Goal: Information Seeking & Learning: Check status

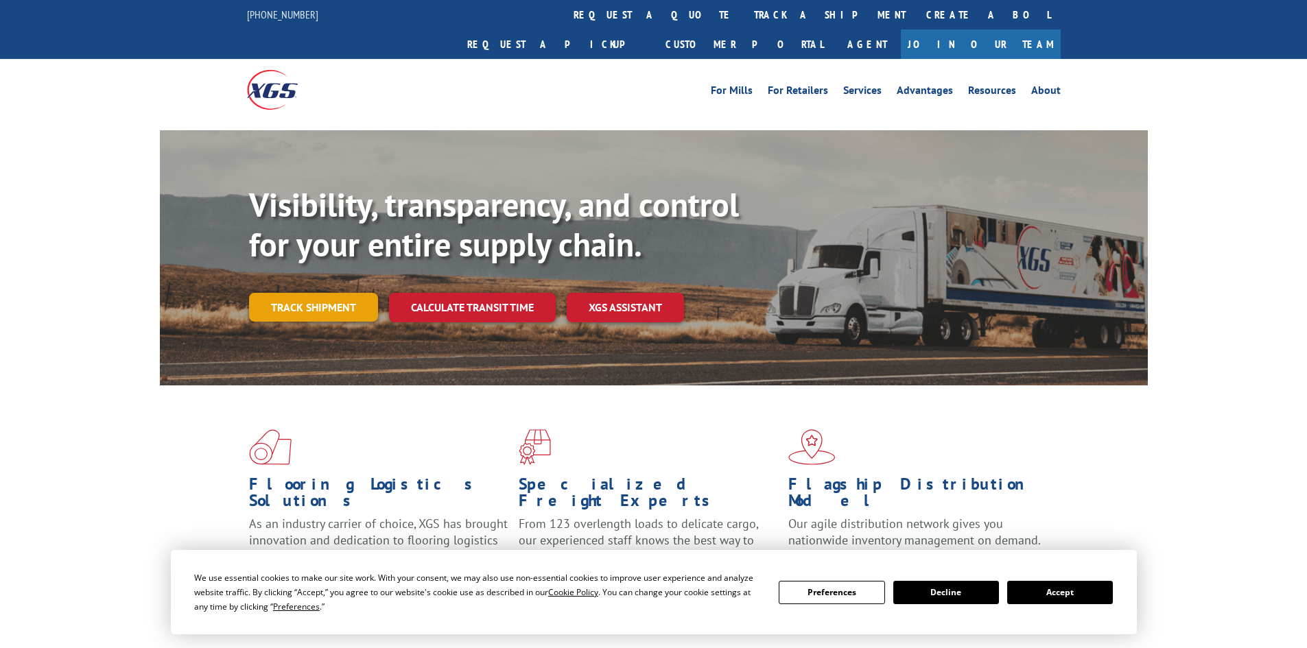
click at [319, 293] on link "Track shipment" at bounding box center [313, 307] width 129 height 29
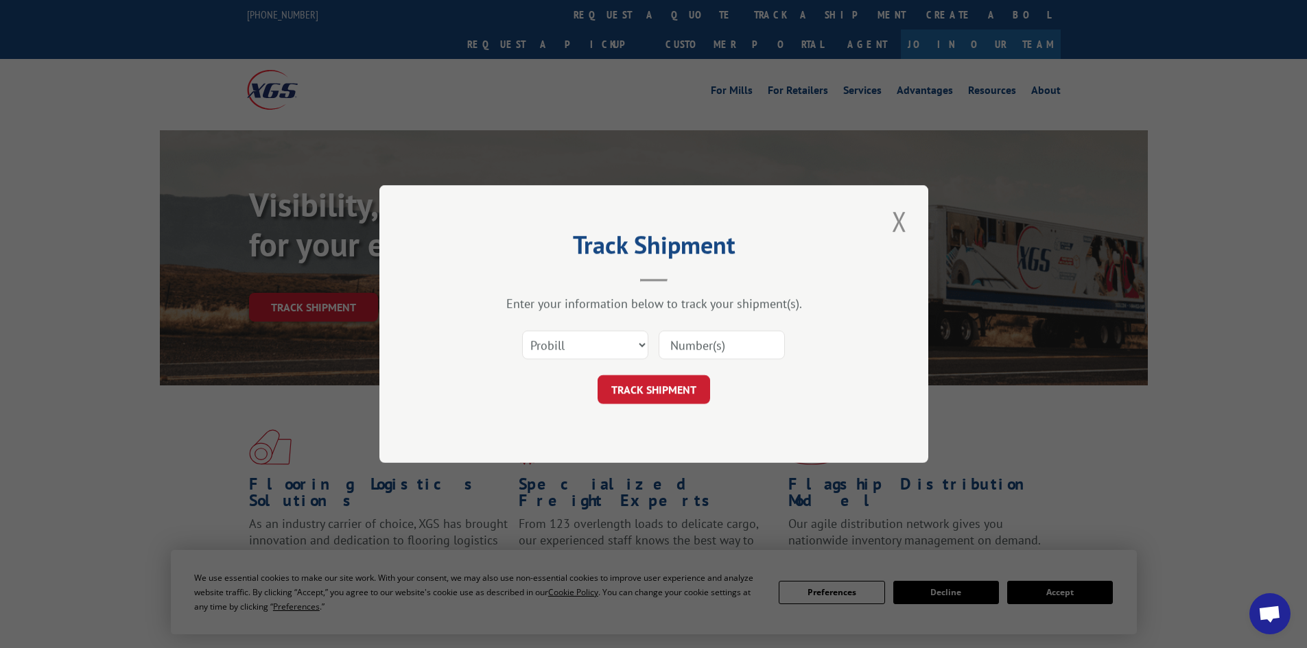
click at [742, 342] on input at bounding box center [722, 345] width 126 height 29
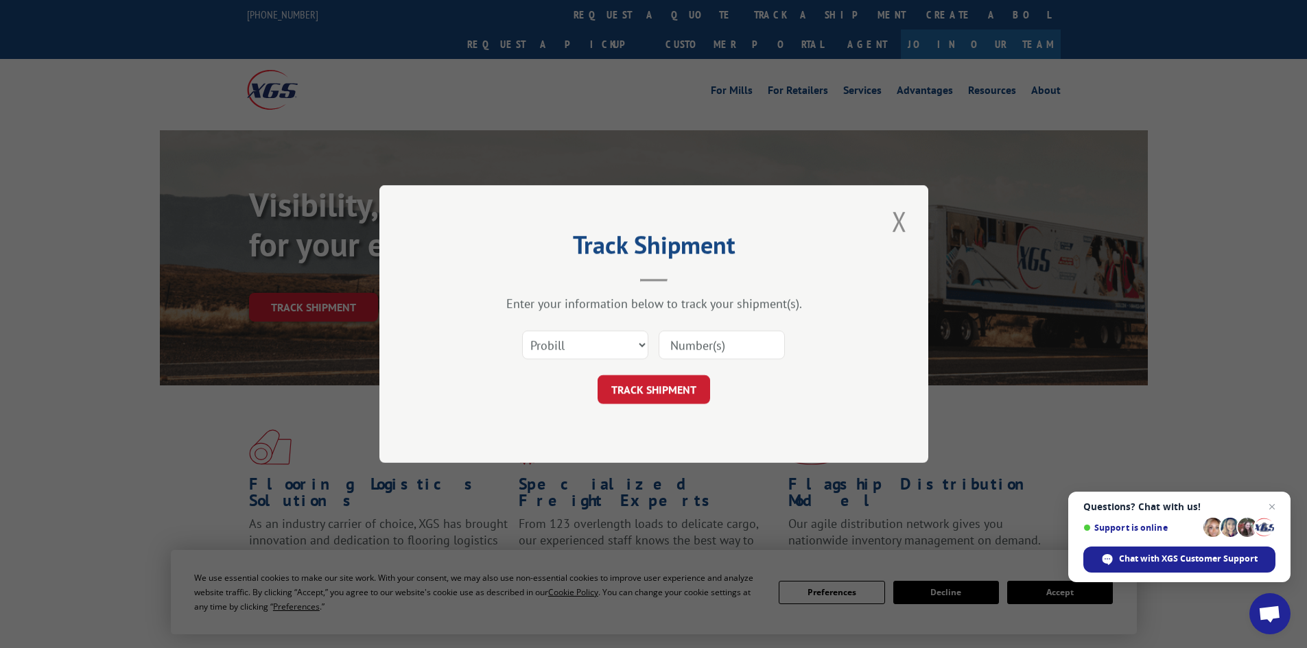
paste input "2400874"
type input "2400874"
click at [662, 387] on button "TRACK SHIPMENT" at bounding box center [654, 389] width 113 height 29
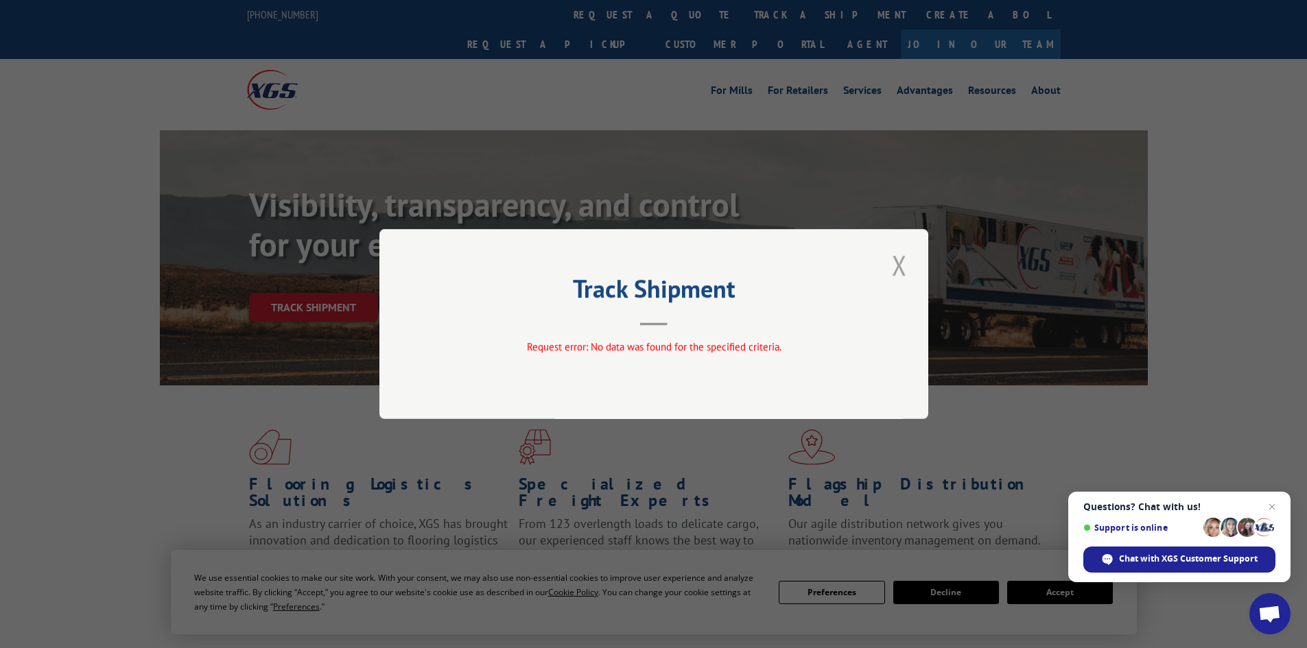
click at [894, 264] on button "Close modal" at bounding box center [899, 265] width 23 height 38
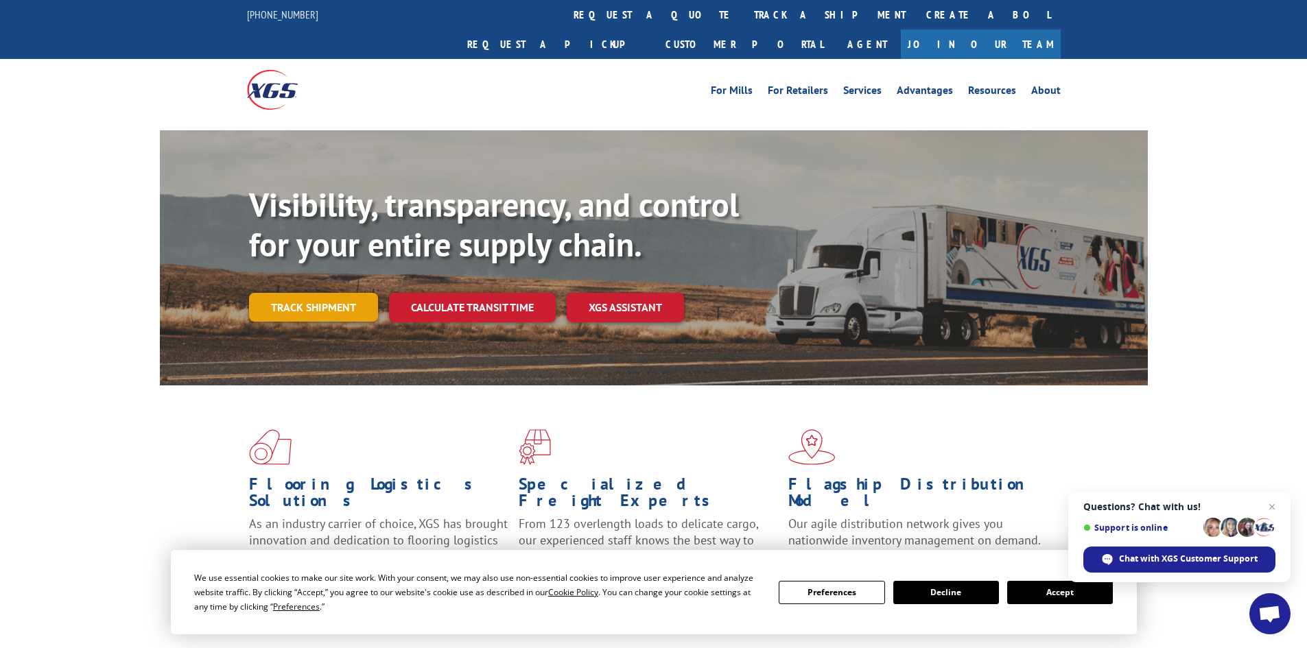
click at [344, 293] on link "Track shipment" at bounding box center [313, 307] width 129 height 29
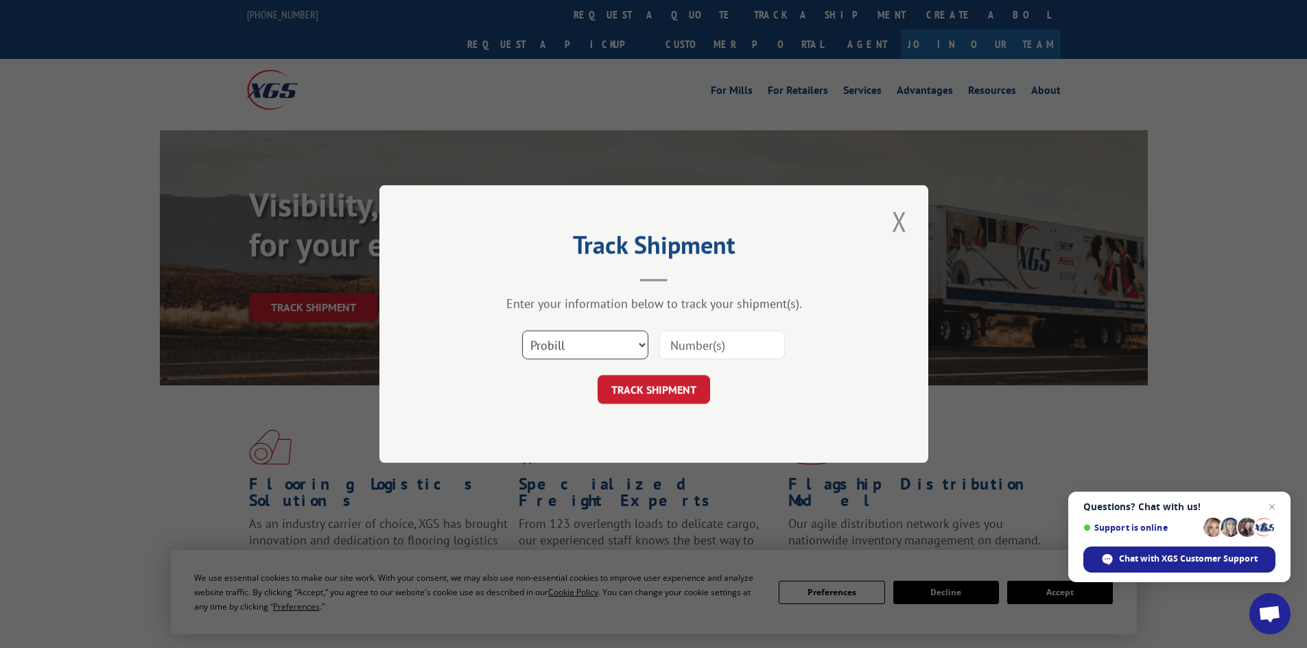
drag, startPoint x: 573, startPoint y: 342, endPoint x: 561, endPoint y: 356, distance: 19.0
click at [573, 342] on select "Select category... Probill BOL PO" at bounding box center [585, 345] width 126 height 29
select select "bol"
click at [522, 331] on select "Select category... Probill BOL PO" at bounding box center [585, 345] width 126 height 29
click at [677, 354] on input at bounding box center [722, 345] width 126 height 29
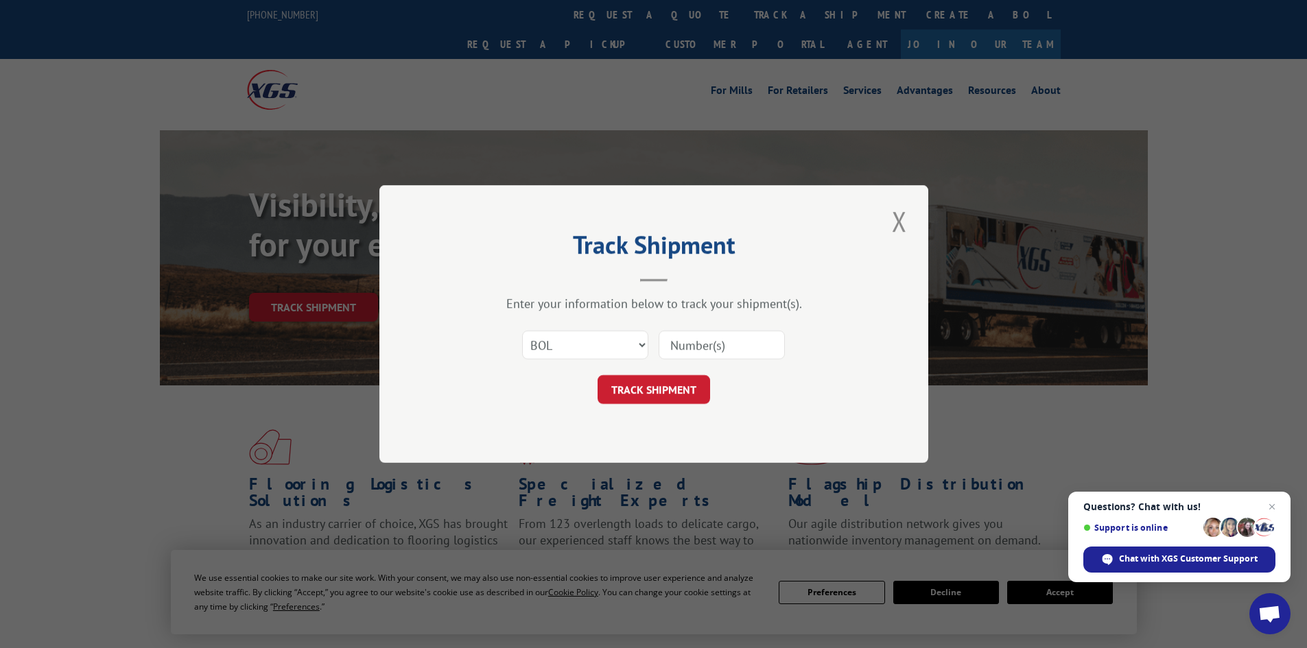
paste input "2400874"
type input "2400874"
click at [672, 393] on button "TRACK SHIPMENT" at bounding box center [654, 389] width 113 height 29
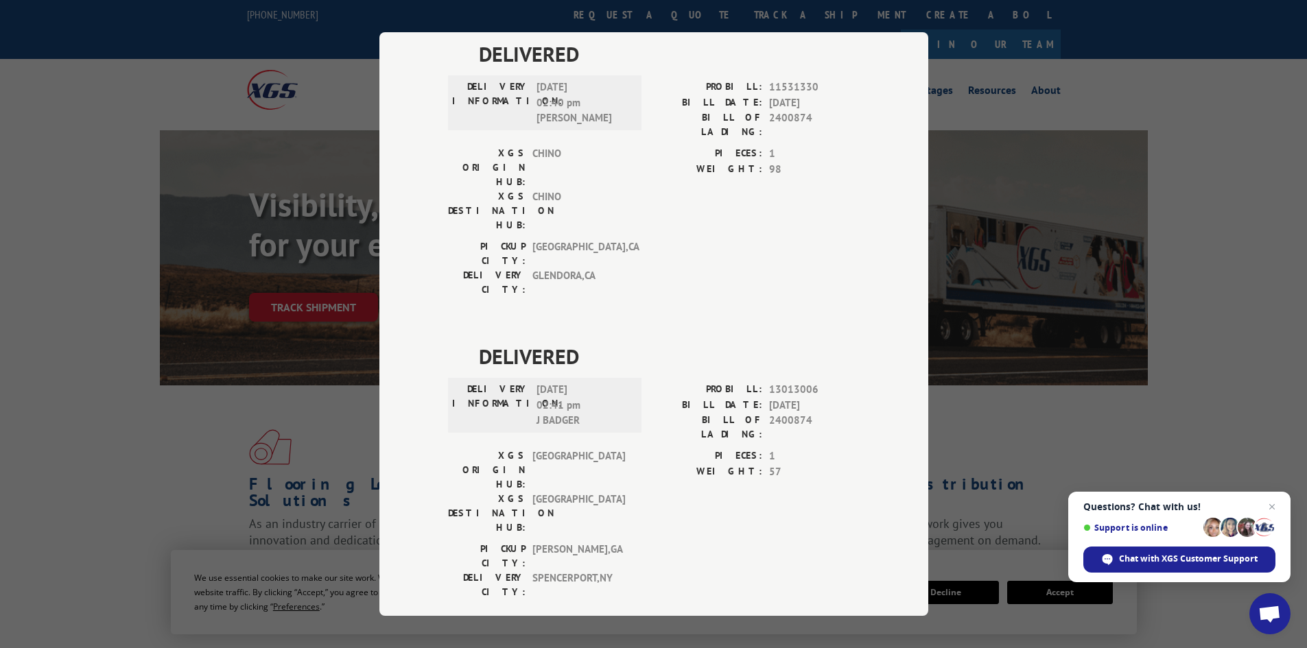
scroll to position [479, 0]
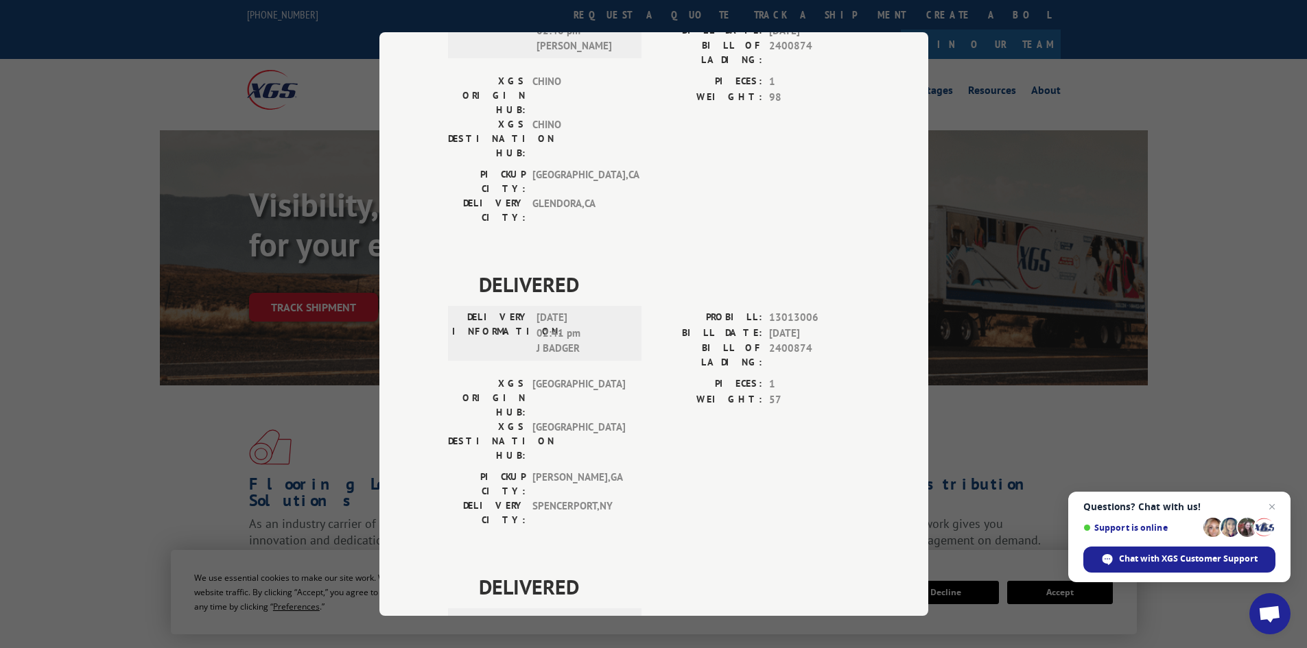
click at [1077, 406] on div "Track Shipment DELIVERED DELIVERY INFORMATION: PROBILL: 9326145 BILL DATE: [DAT…" at bounding box center [653, 324] width 1307 height 648
click at [167, 368] on div "Track Shipment DELIVERED DELIVERY INFORMATION: PROBILL: 9326145 BILL DATE: [DAT…" at bounding box center [653, 324] width 1307 height 648
click at [606, 15] on div "Track Shipment DELIVERED DELIVERY INFORMATION: PROBILL: 9326145 BILL DATE: [DAT…" at bounding box center [653, 324] width 1307 height 648
click at [1263, 379] on div "Track Shipment DELIVERED DELIVERY INFORMATION: PROBILL: 9326145 BILL DATE: [DAT…" at bounding box center [653, 324] width 1307 height 648
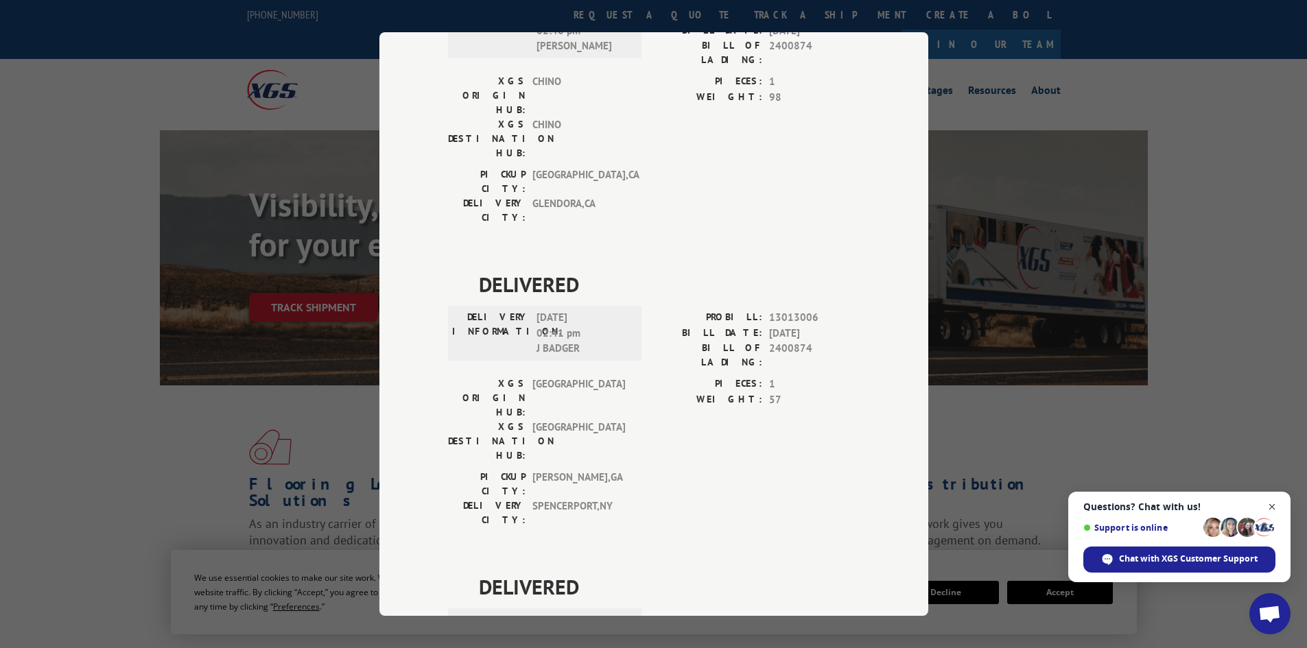
click at [1276, 508] on span "Open chat" at bounding box center [1272, 507] width 17 height 17
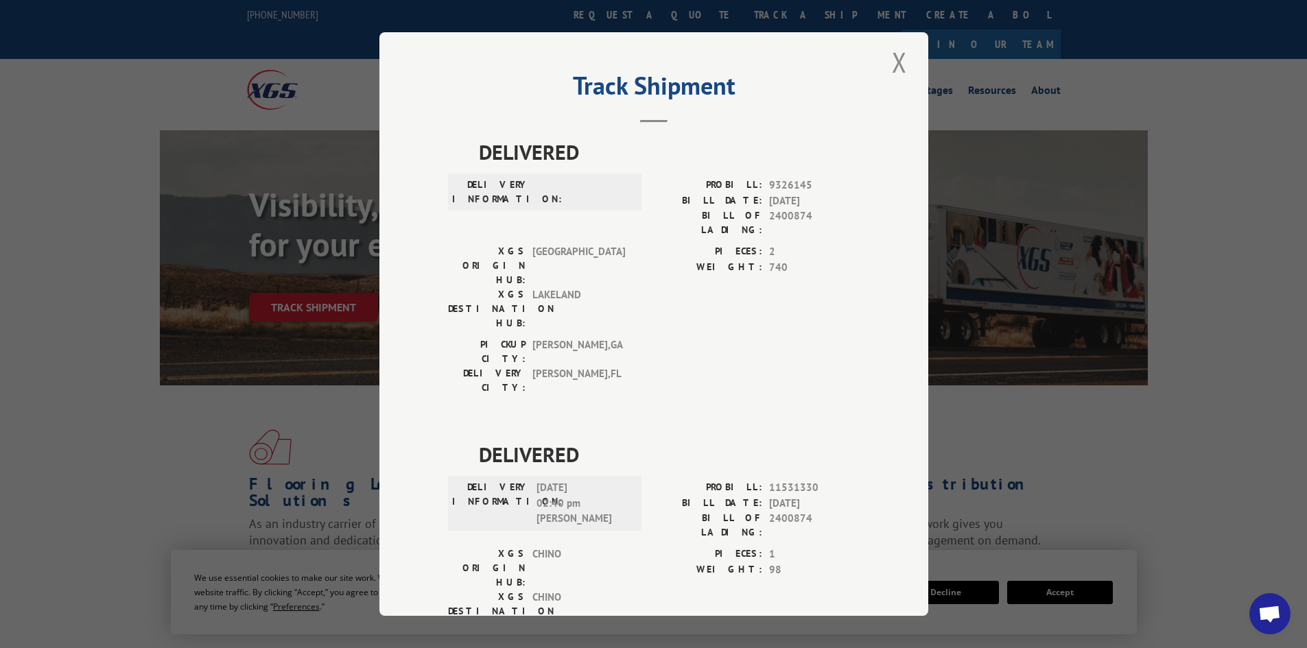
scroll to position [0, 0]
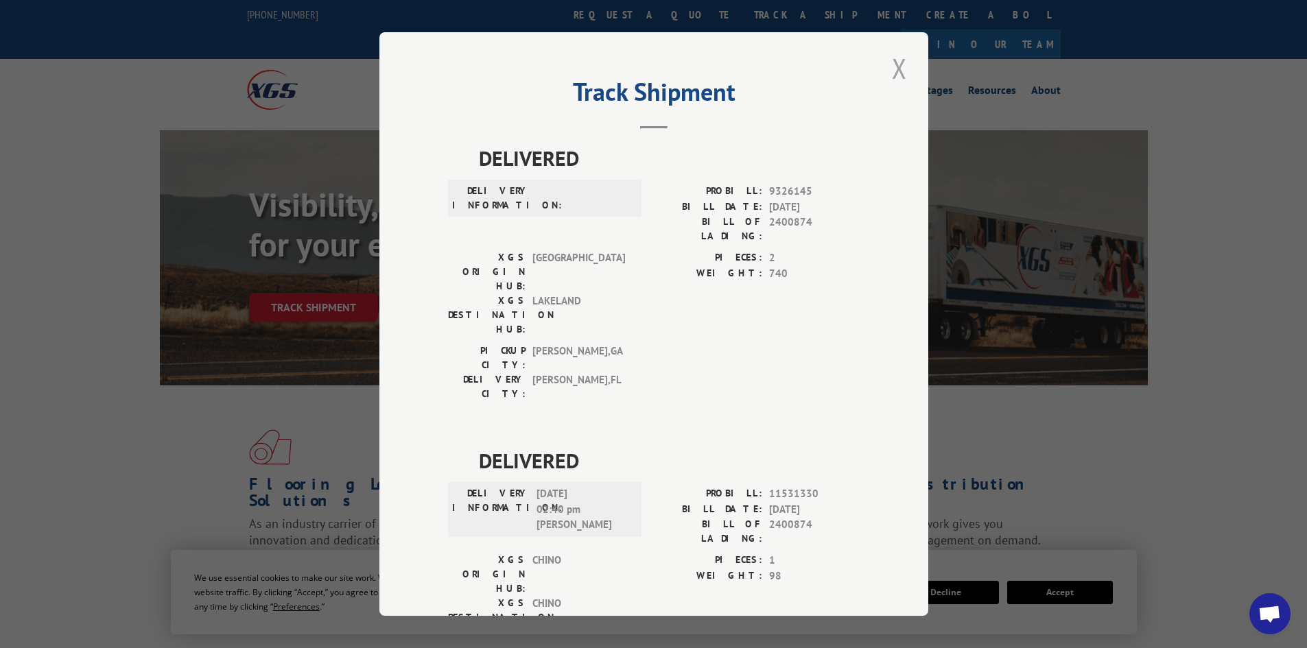
click at [893, 69] on button "Close modal" at bounding box center [899, 68] width 23 height 38
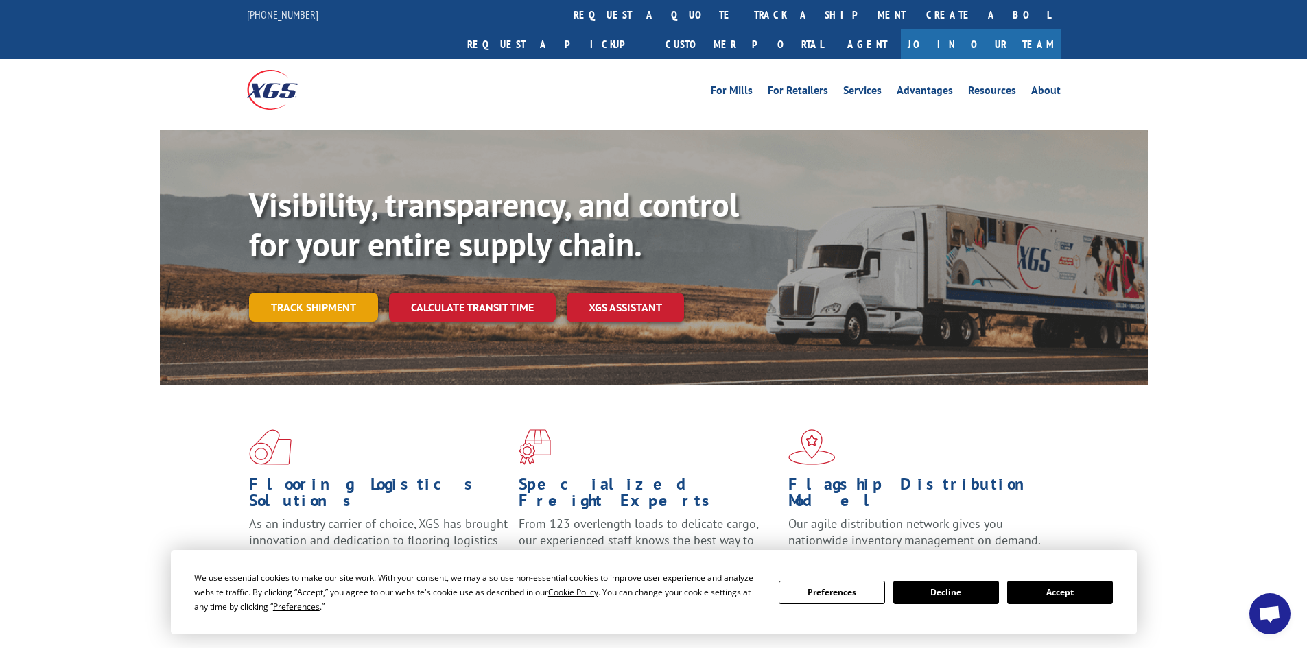
click at [300, 293] on link "Track shipment" at bounding box center [313, 307] width 129 height 29
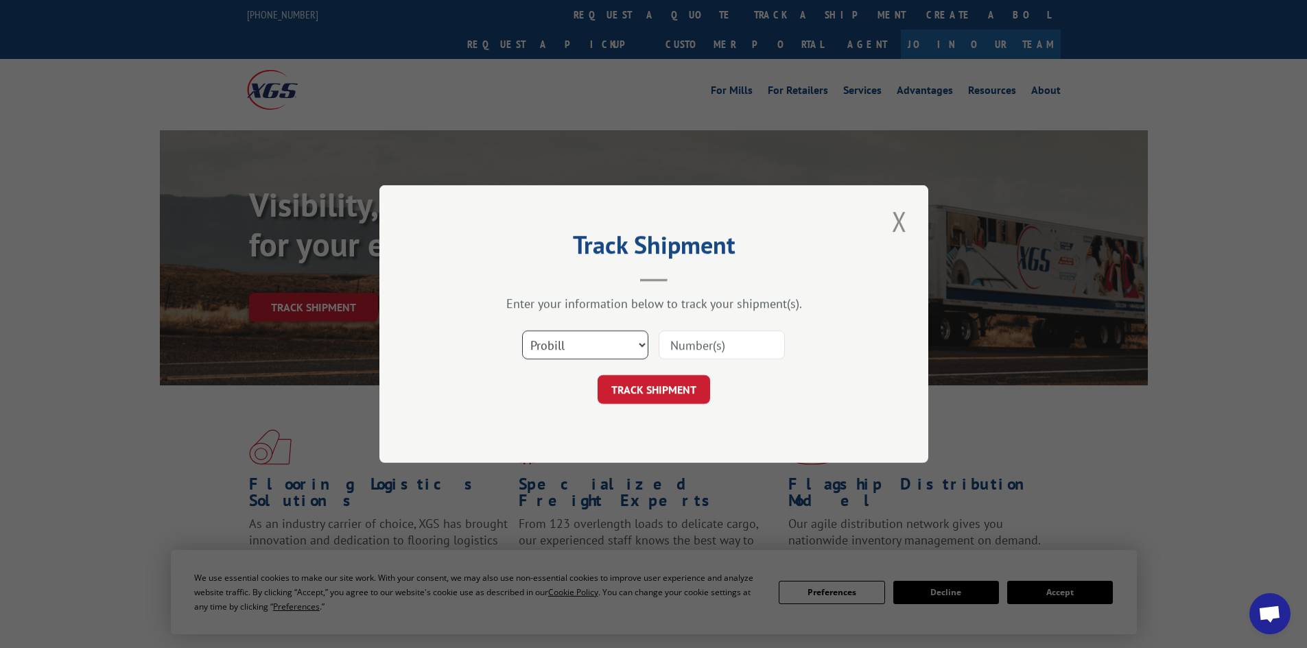
click at [622, 355] on select "Select category... Probill BOL PO" at bounding box center [585, 345] width 126 height 29
select select "bol"
click at [522, 331] on select "Select category... Probill BOL PO" at bounding box center [585, 345] width 126 height 29
click at [692, 348] on input at bounding box center [722, 345] width 126 height 29
paste input "4913917"
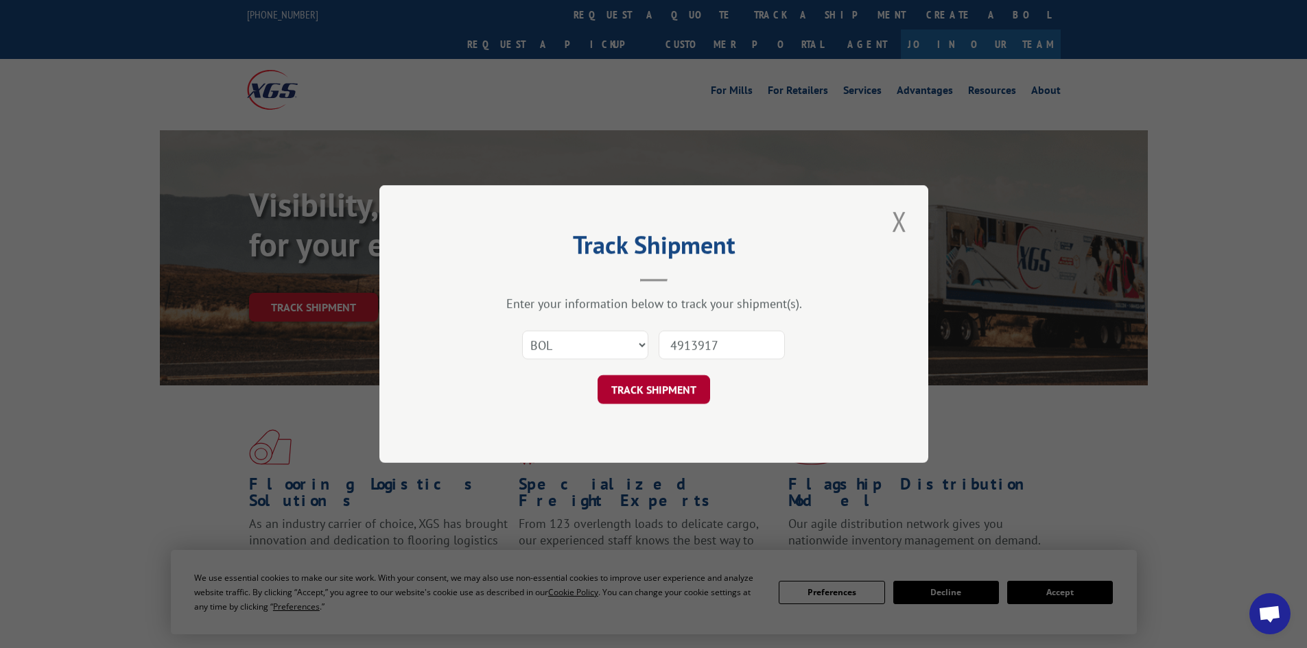
type input "4913917"
click at [668, 386] on button "TRACK SHIPMENT" at bounding box center [654, 389] width 113 height 29
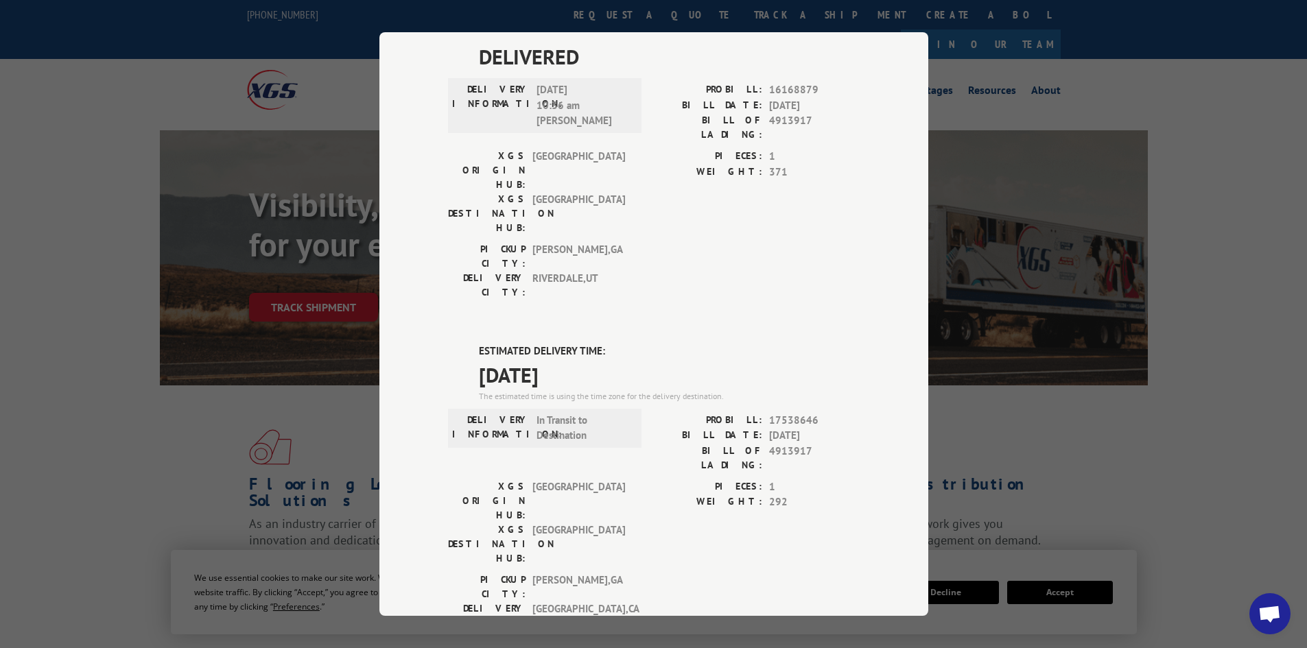
scroll to position [137, 0]
